Goal: Task Accomplishment & Management: Use online tool/utility

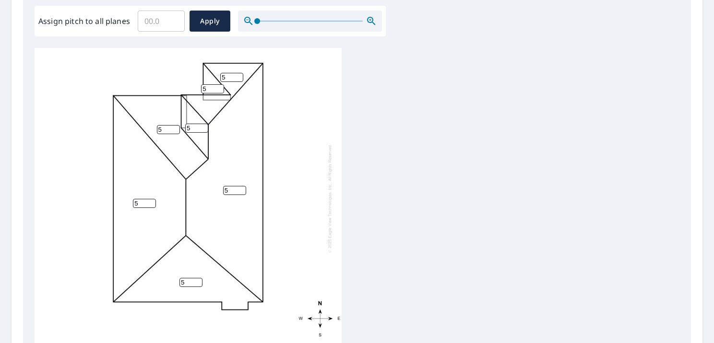
scroll to position [294, 0]
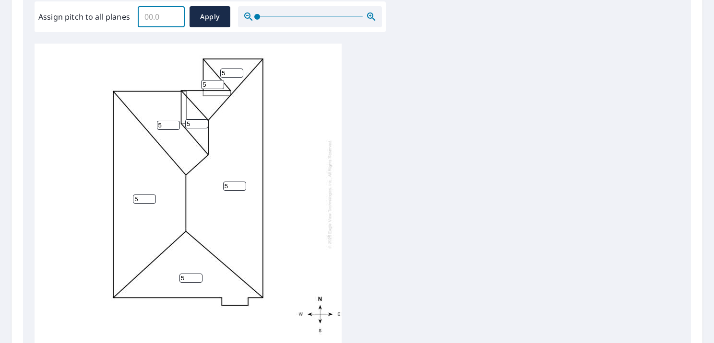
click at [148, 17] on input "Assign pitch to all planes" at bounding box center [161, 16] width 47 height 27
type input "5"
type input "6"
click at [214, 23] on button "Apply" at bounding box center [209, 16] width 41 height 21
type input "6"
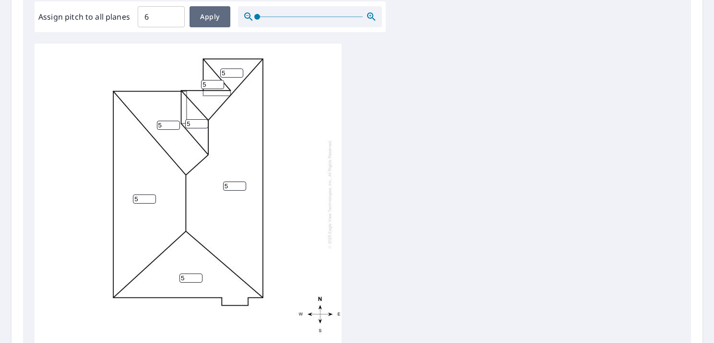
type input "6"
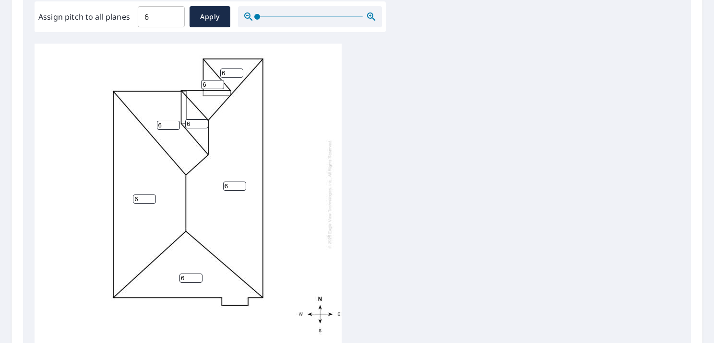
click at [211, 81] on input "6" at bounding box center [212, 84] width 23 height 9
drag, startPoint x: 210, startPoint y: 82, endPoint x: 169, endPoint y: 84, distance: 41.3
click at [169, 84] on div "6 6 6 6 6 6 6" at bounding box center [188, 194] width 307 height 301
type input "2"
click at [286, 98] on div "6 6 6 6 6 6 2" at bounding box center [188, 194] width 307 height 301
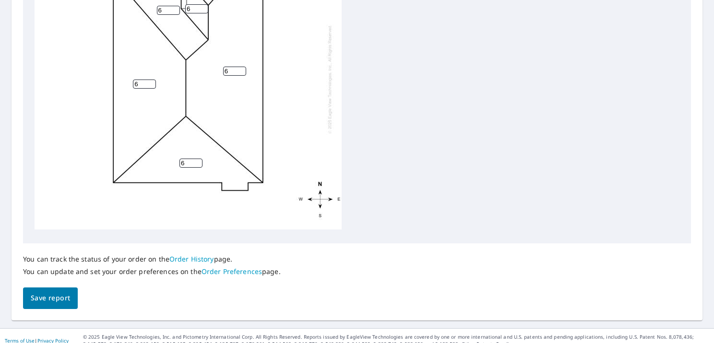
scroll to position [415, 0]
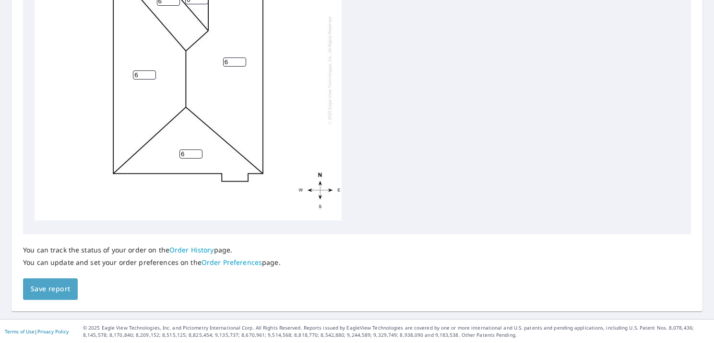
click at [50, 285] on span "Save report" at bounding box center [50, 290] width 39 height 12
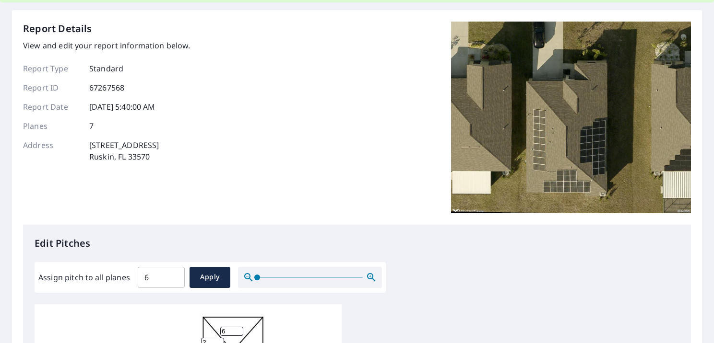
scroll to position [0, 0]
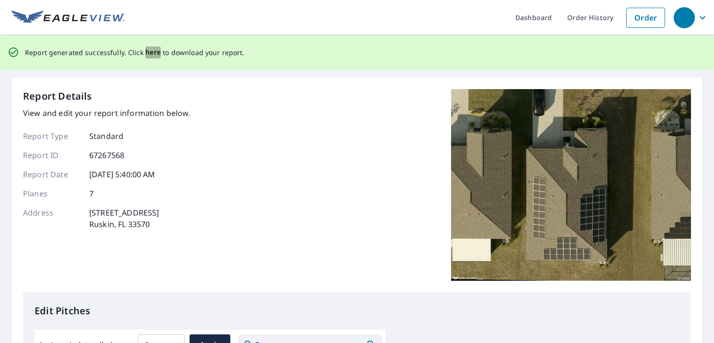
click at [150, 54] on span "here" at bounding box center [153, 53] width 16 height 12
